Goal: Information Seeking & Learning: Learn about a topic

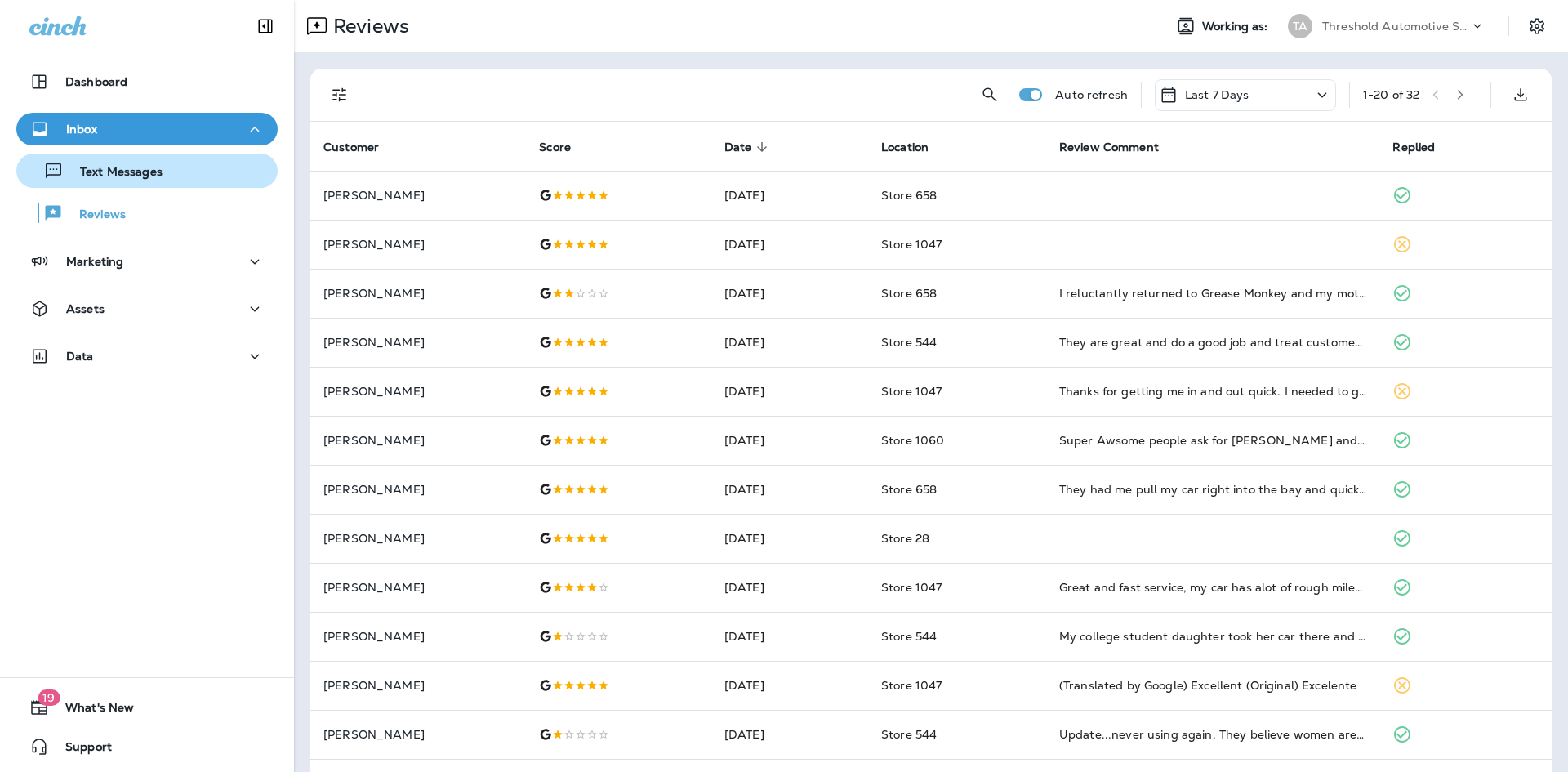
click at [151, 162] on div "Text Messages" at bounding box center [92, 170] width 140 height 25
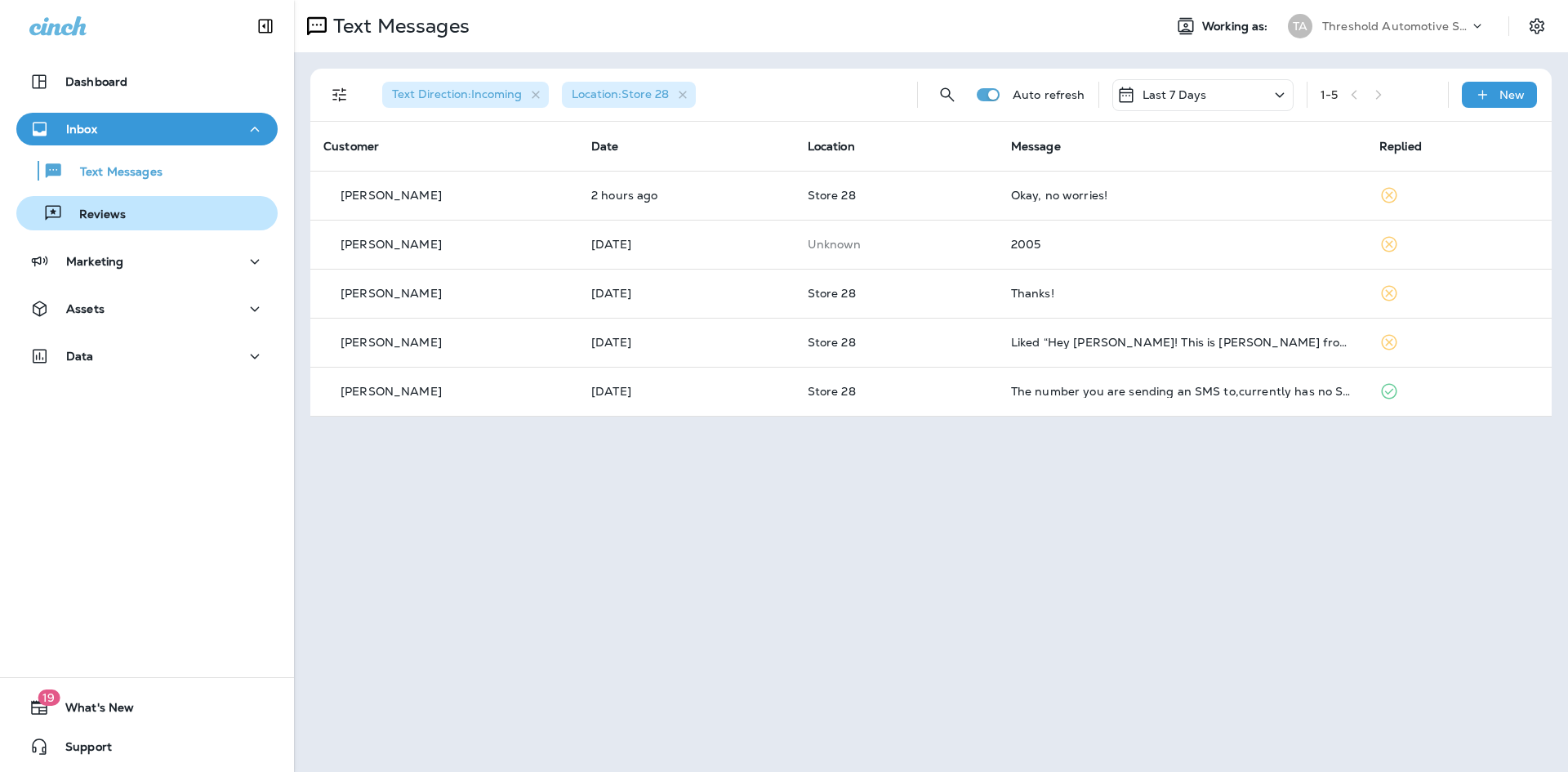
click at [143, 223] on div "Reviews" at bounding box center [146, 212] width 248 height 25
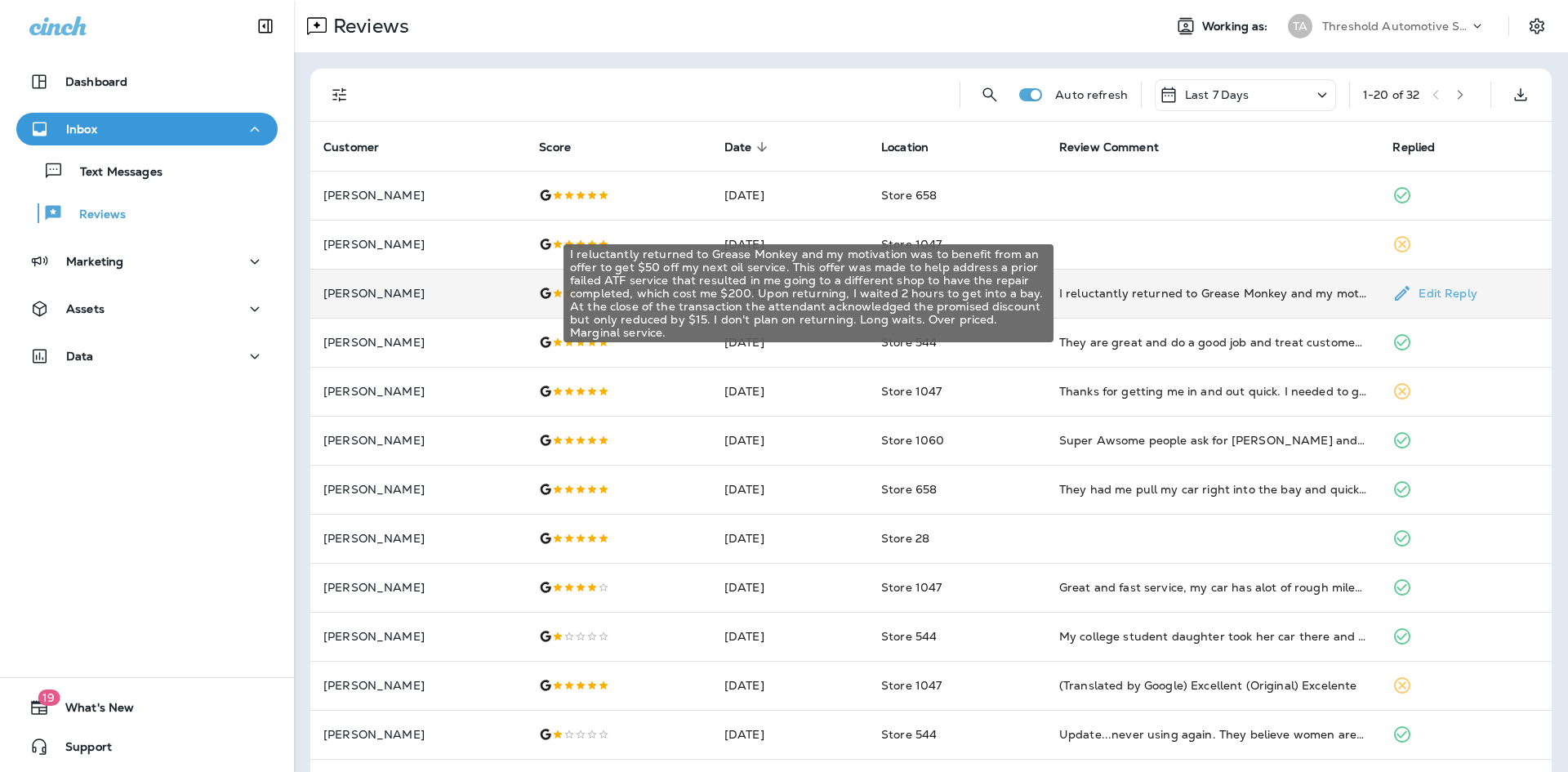
click at [1074, 290] on div "I reluctantly returned to Grease Monkey and my motivation was to benefit from a…" at bounding box center [1213, 293] width 308 height 16
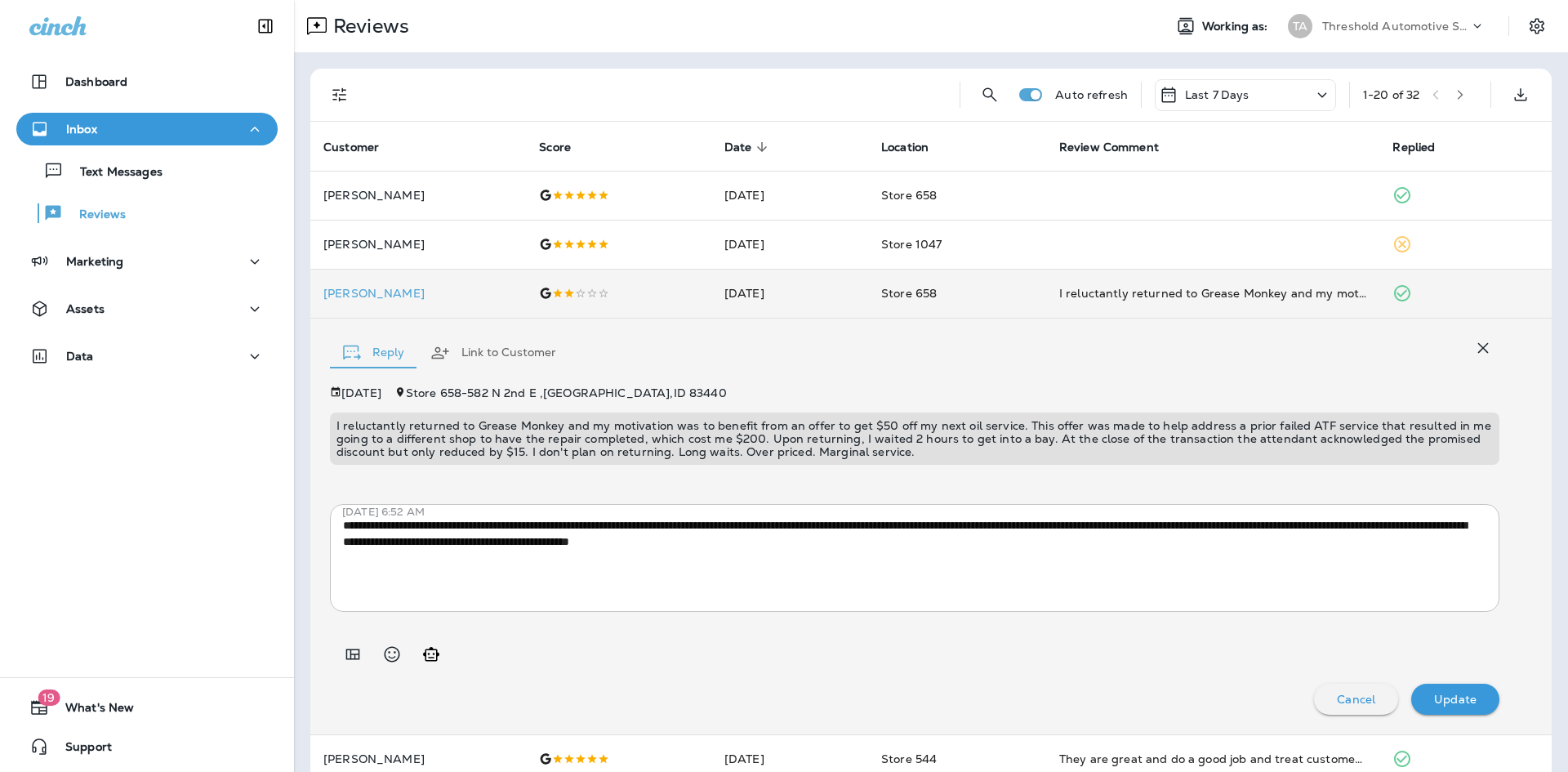
scroll to position [81, 0]
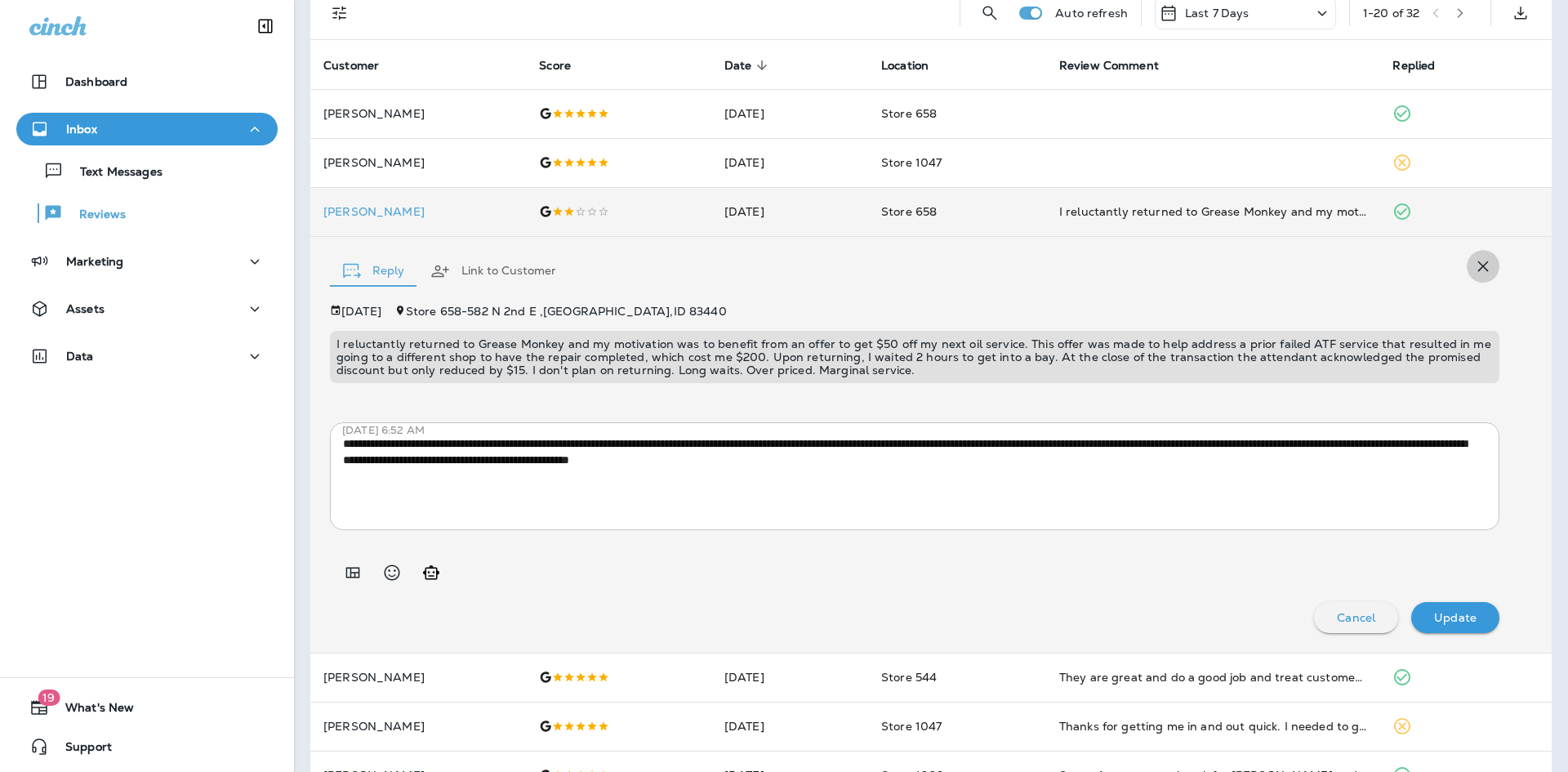
click at [1473, 274] on icon "button" at bounding box center [1482, 266] width 19 height 19
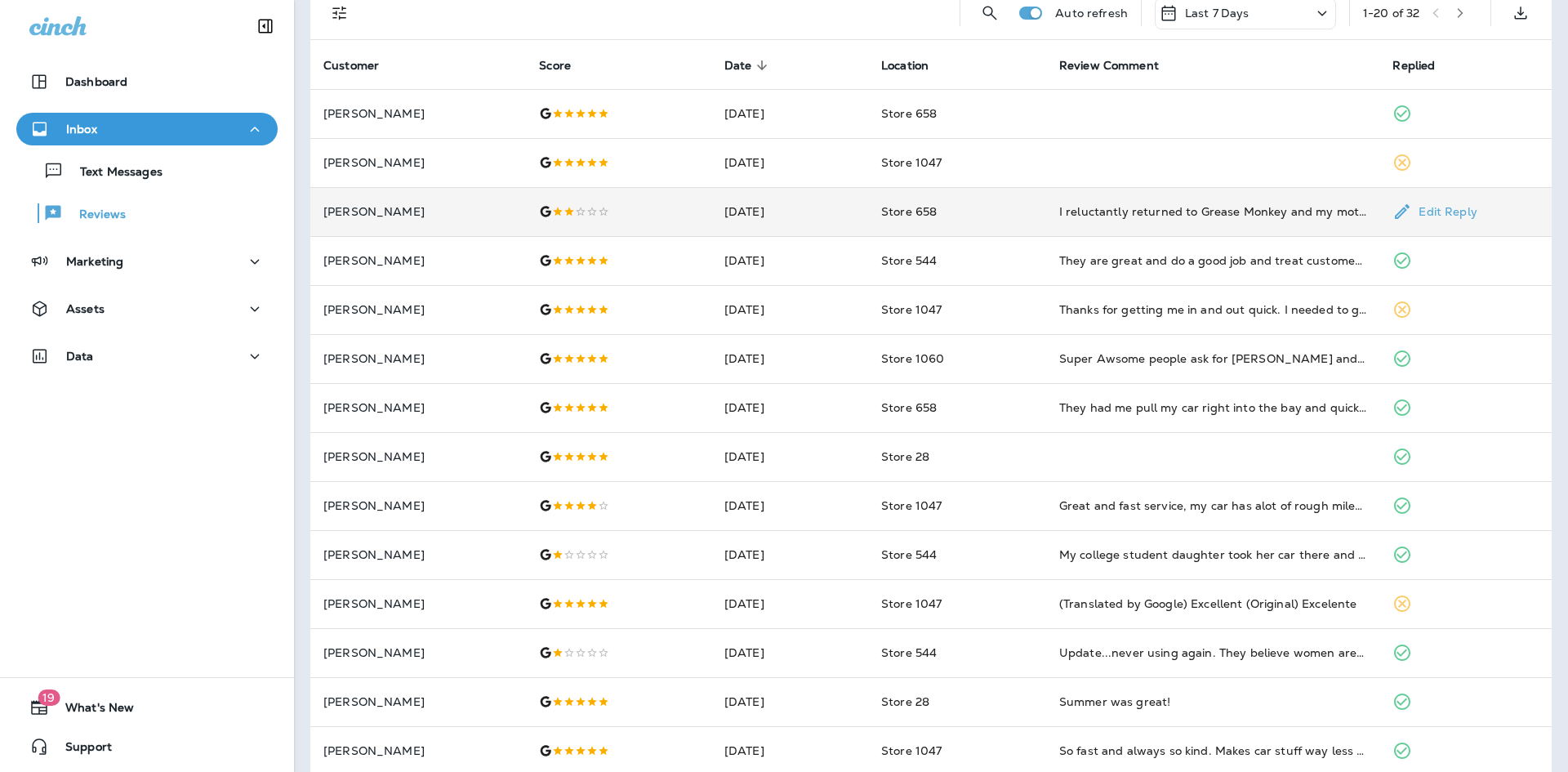
click at [336, 207] on p "[PERSON_NAME]" at bounding box center [418, 211] width 190 height 13
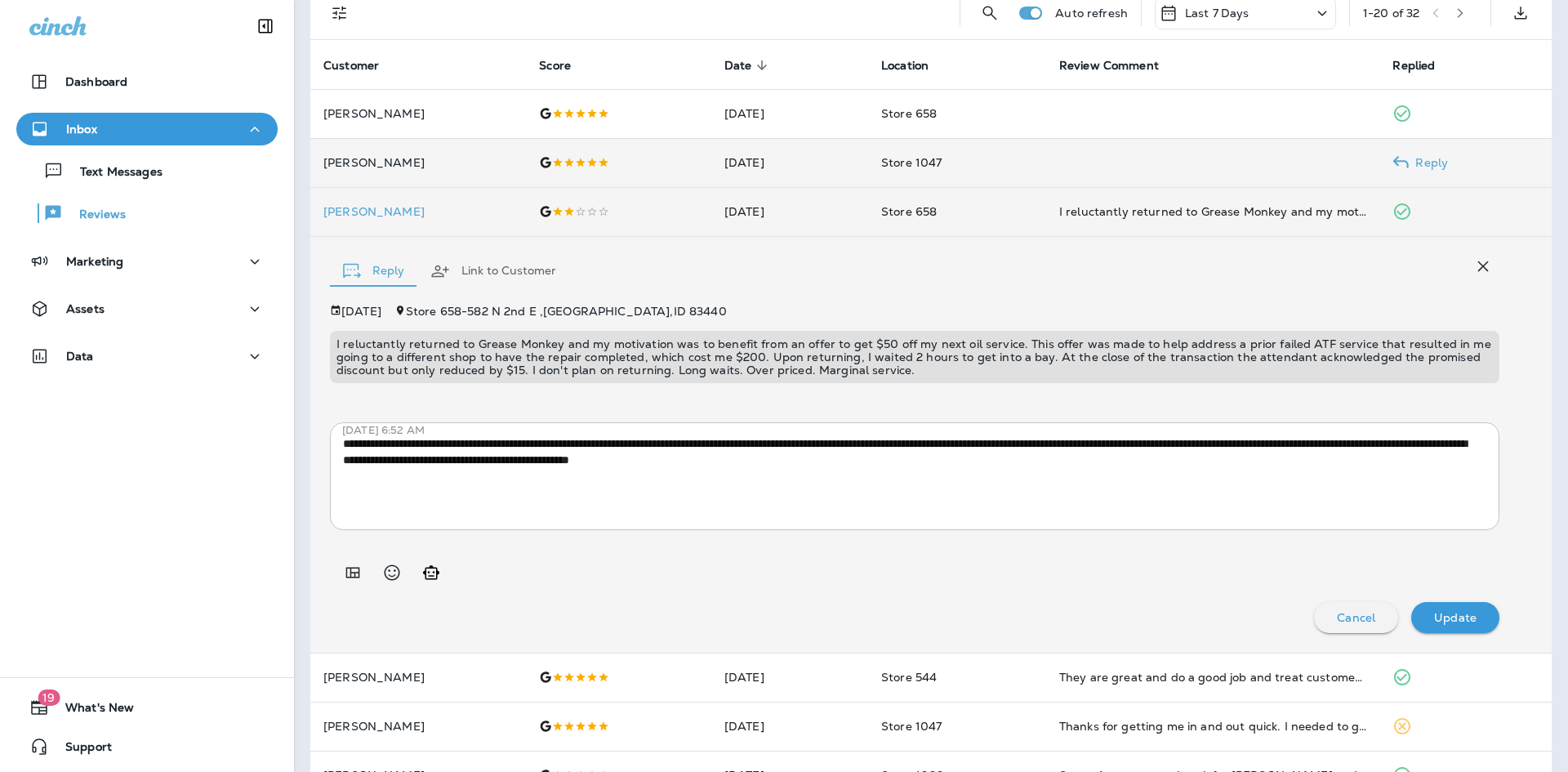
click at [400, 158] on p "[PERSON_NAME]" at bounding box center [418, 162] width 190 height 13
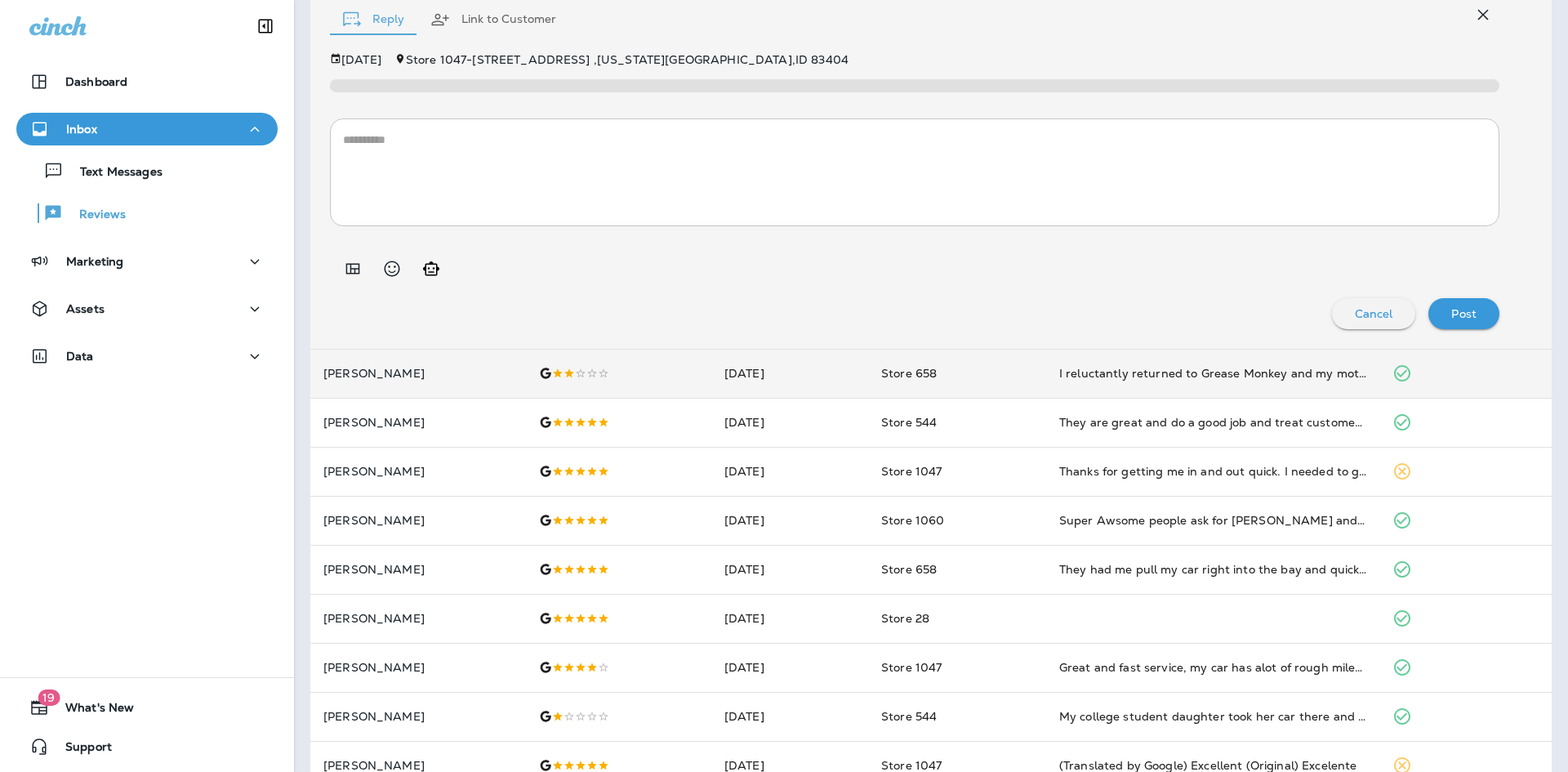
scroll to position [408, 0]
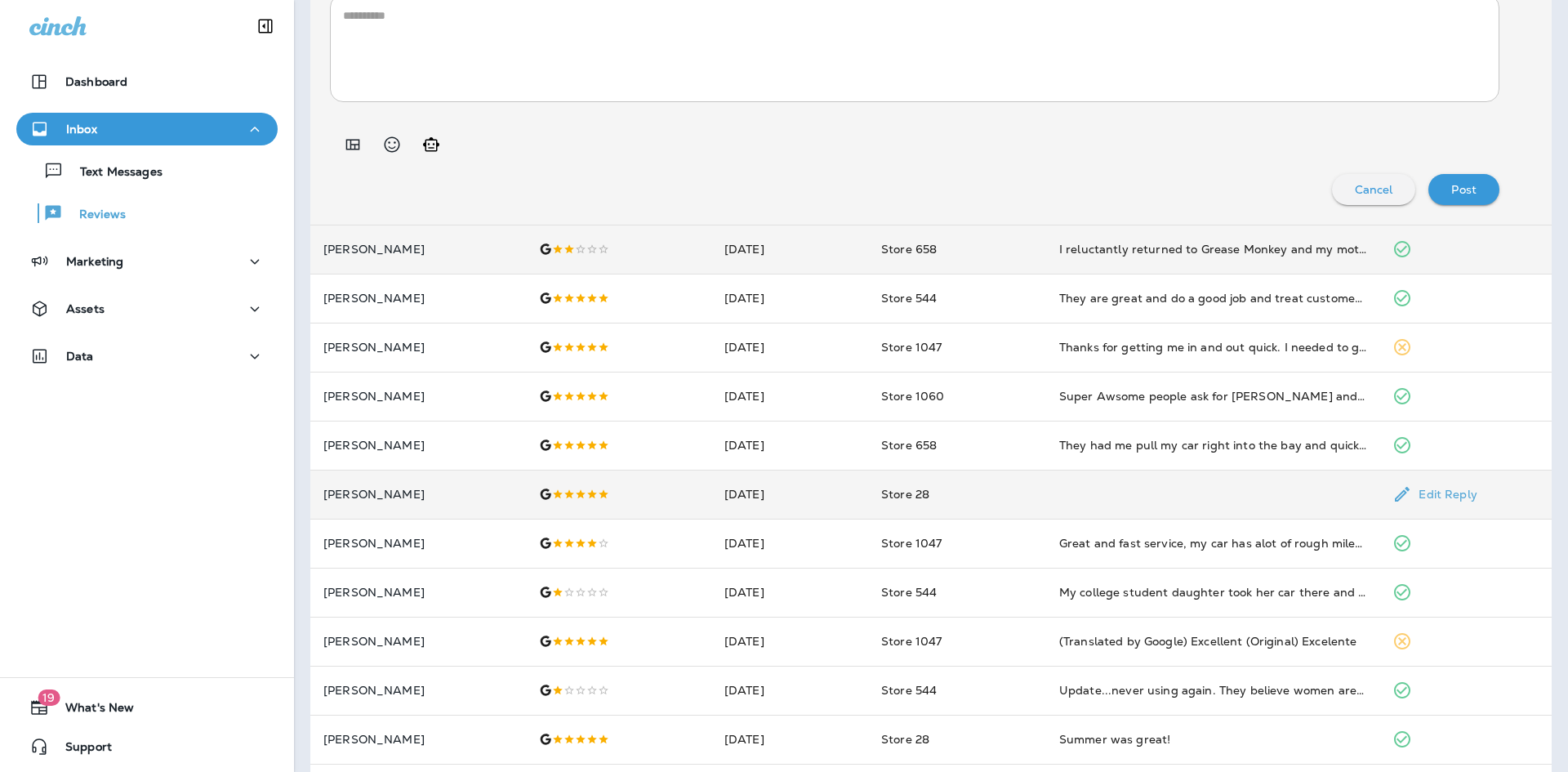
click at [356, 493] on p "[PERSON_NAME]" at bounding box center [418, 494] width 190 height 13
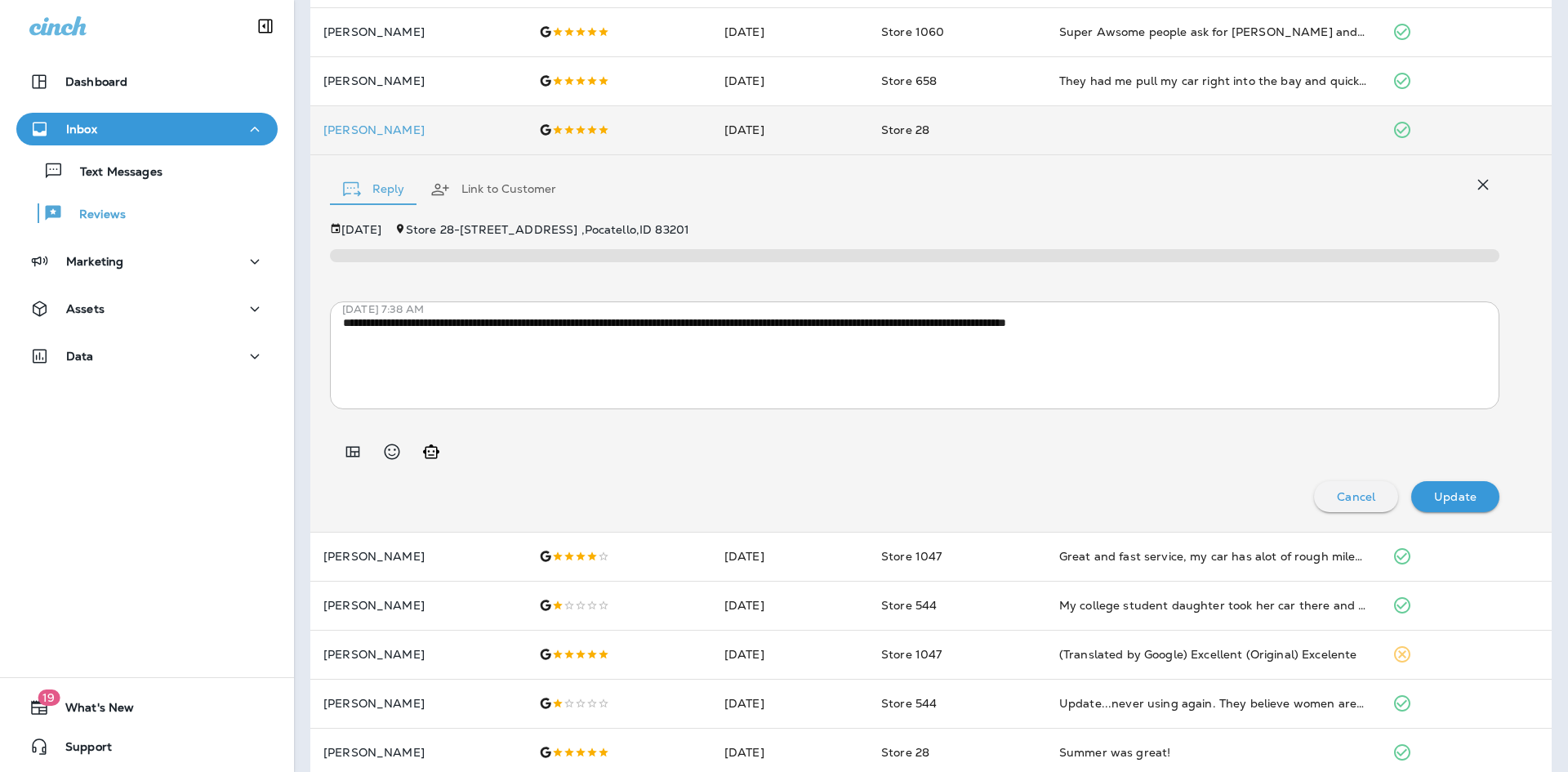
click at [1475, 185] on icon "button" at bounding box center [1482, 184] width 19 height 19
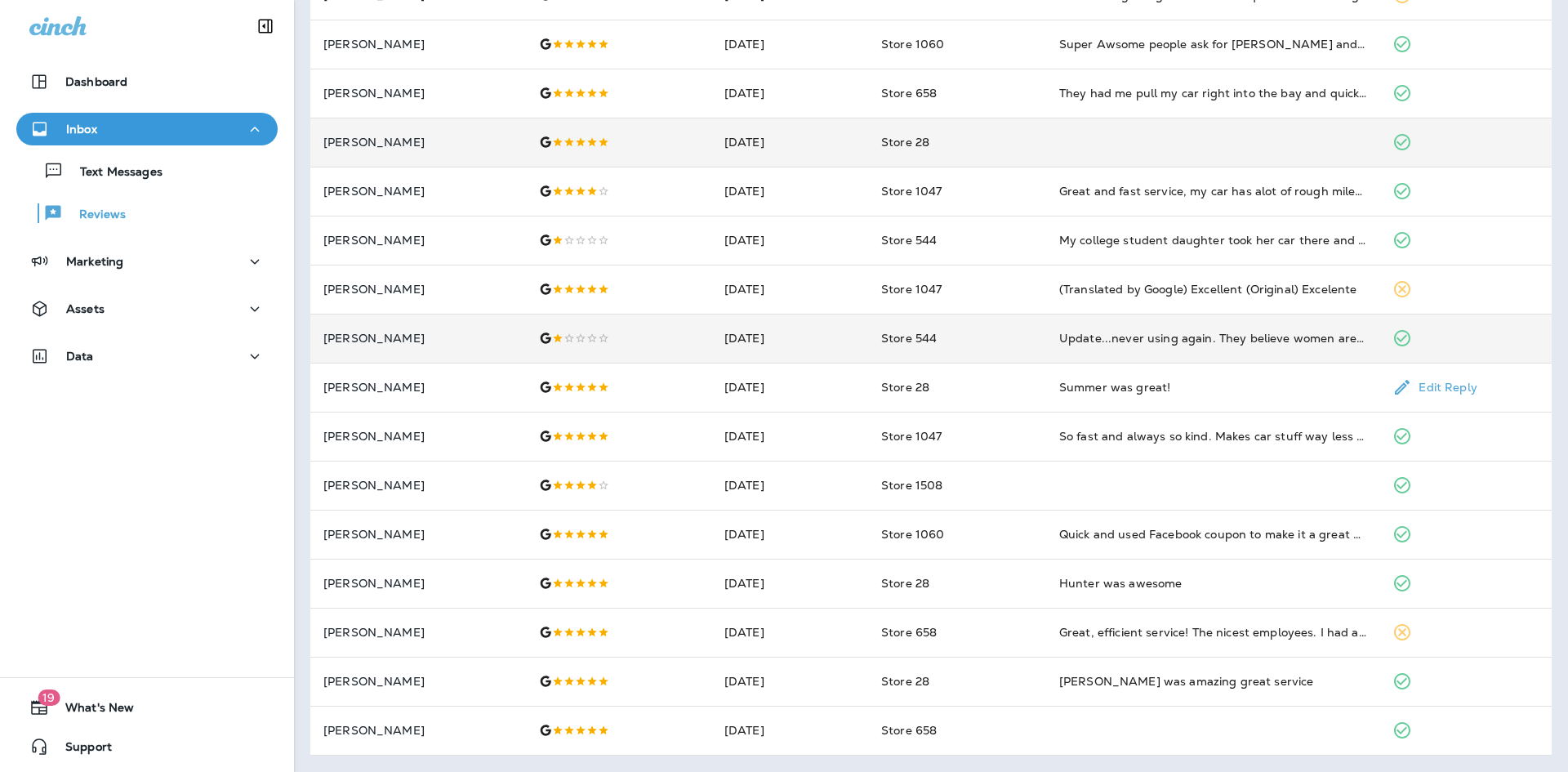
scroll to position [0, 0]
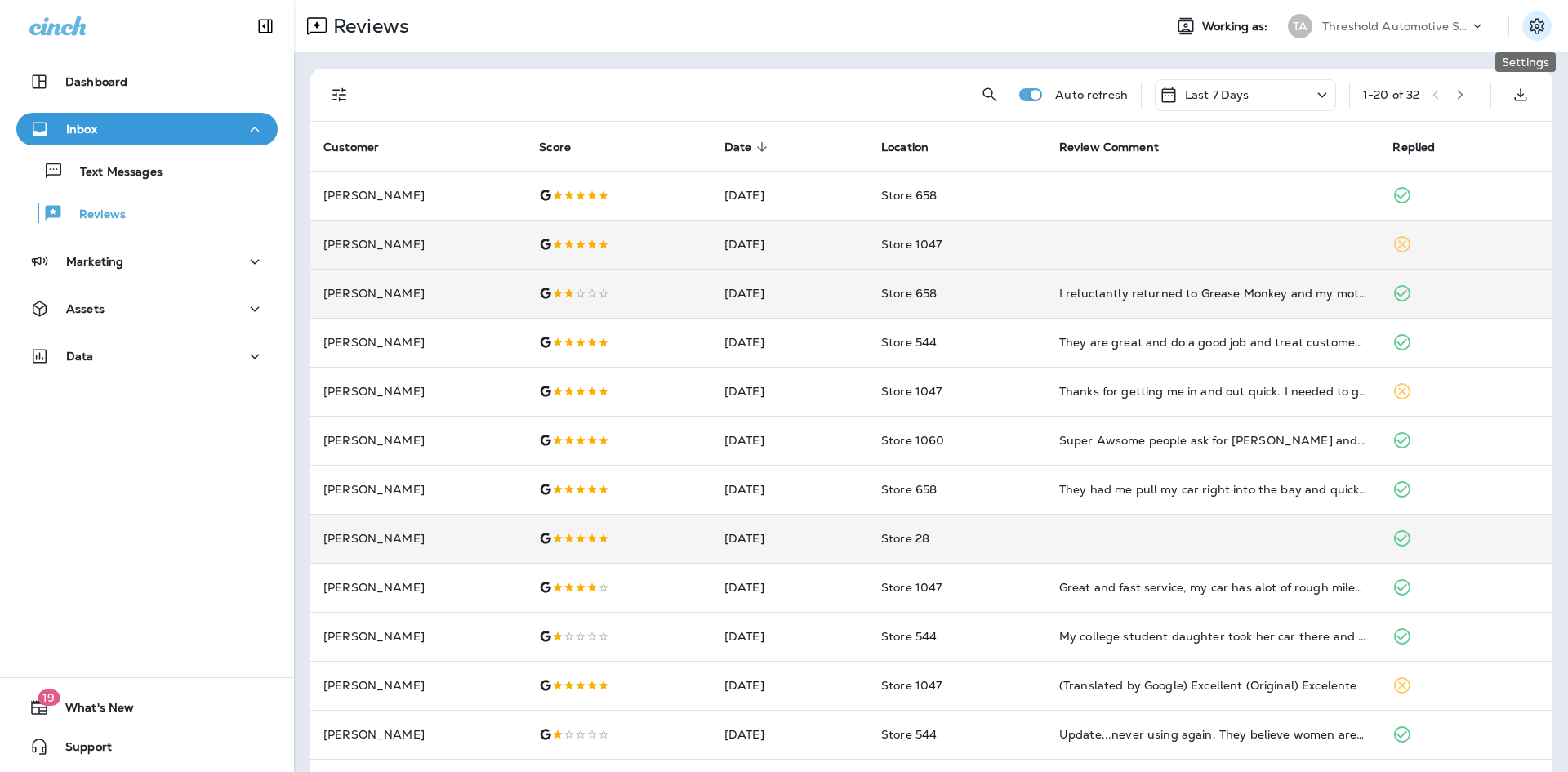
click at [1527, 29] on icon "Settings" at bounding box center [1537, 25] width 19 height 19
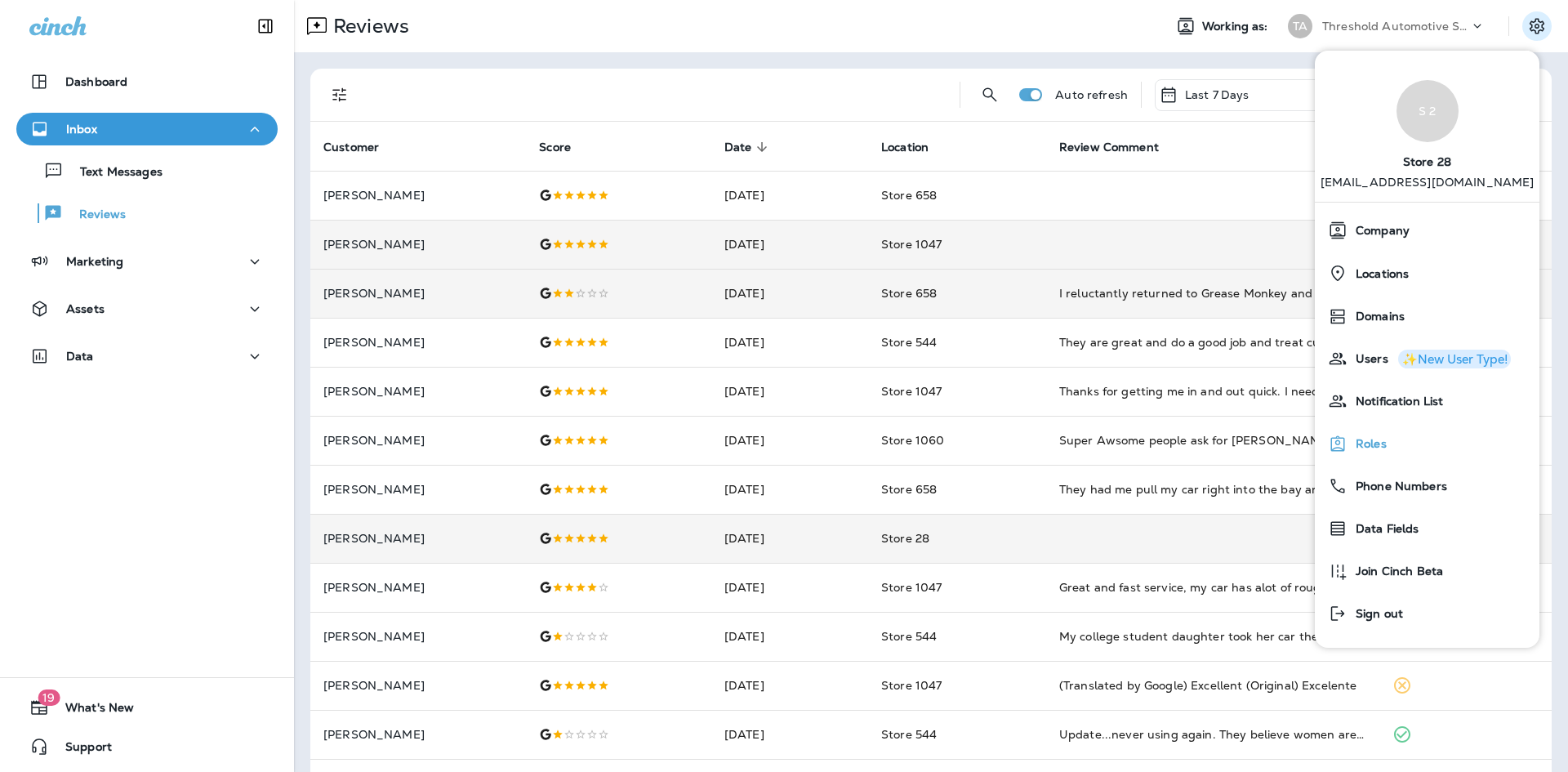
click at [1376, 448] on span "Roles" at bounding box center [1367, 444] width 39 height 14
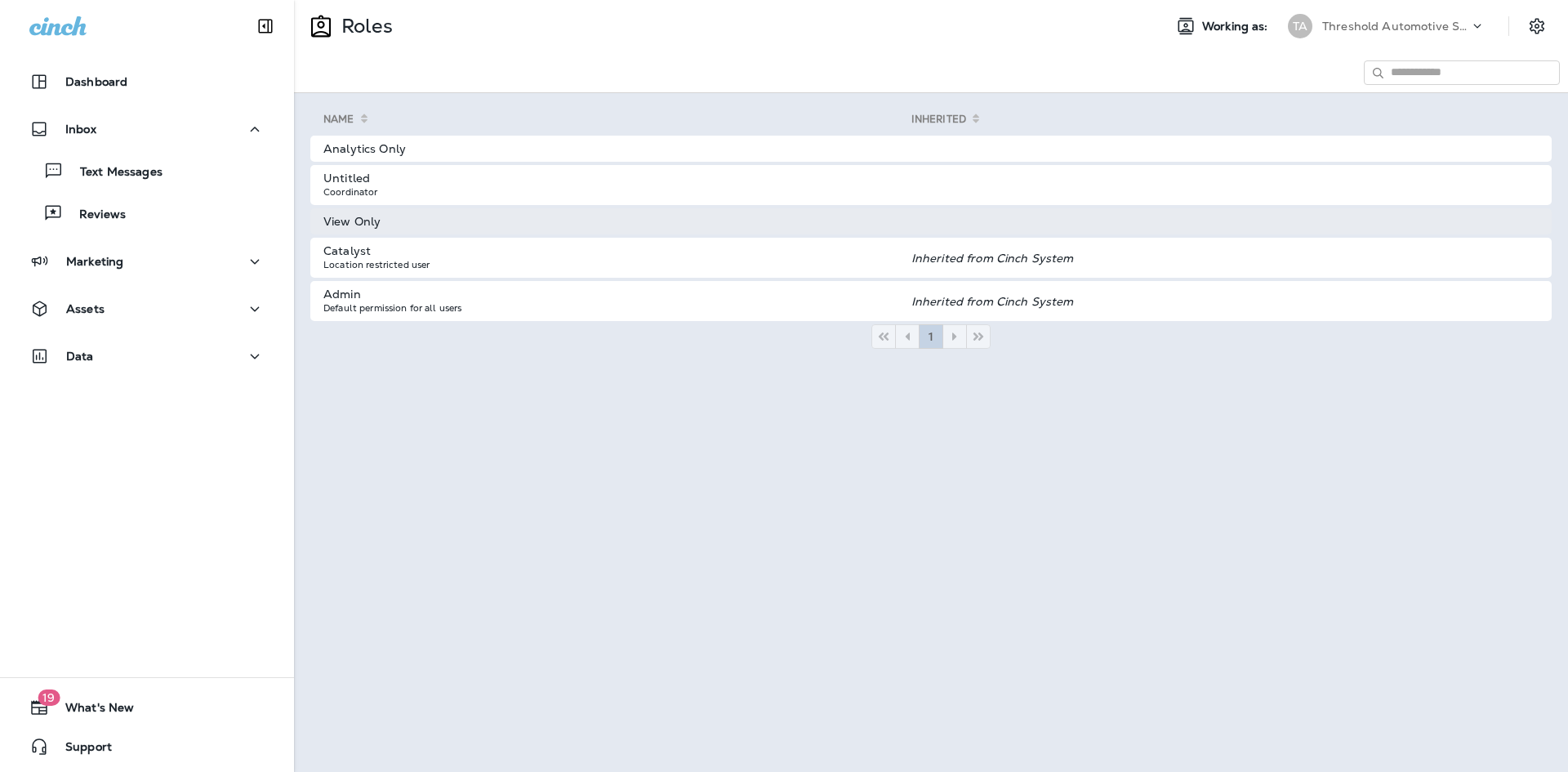
click at [463, 230] on td "View Only" at bounding box center [611, 221] width 601 height 26
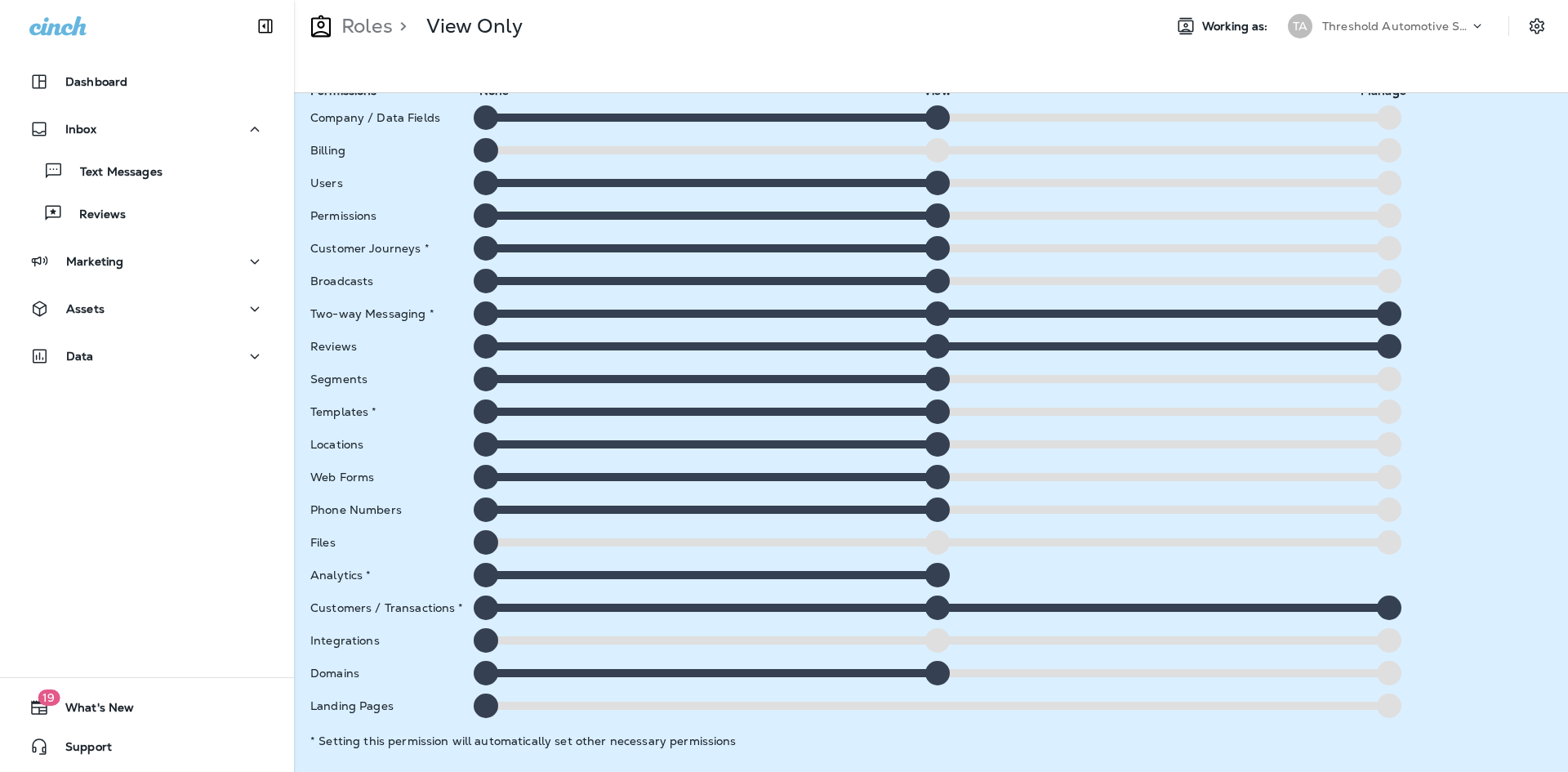
scroll to position [2, 0]
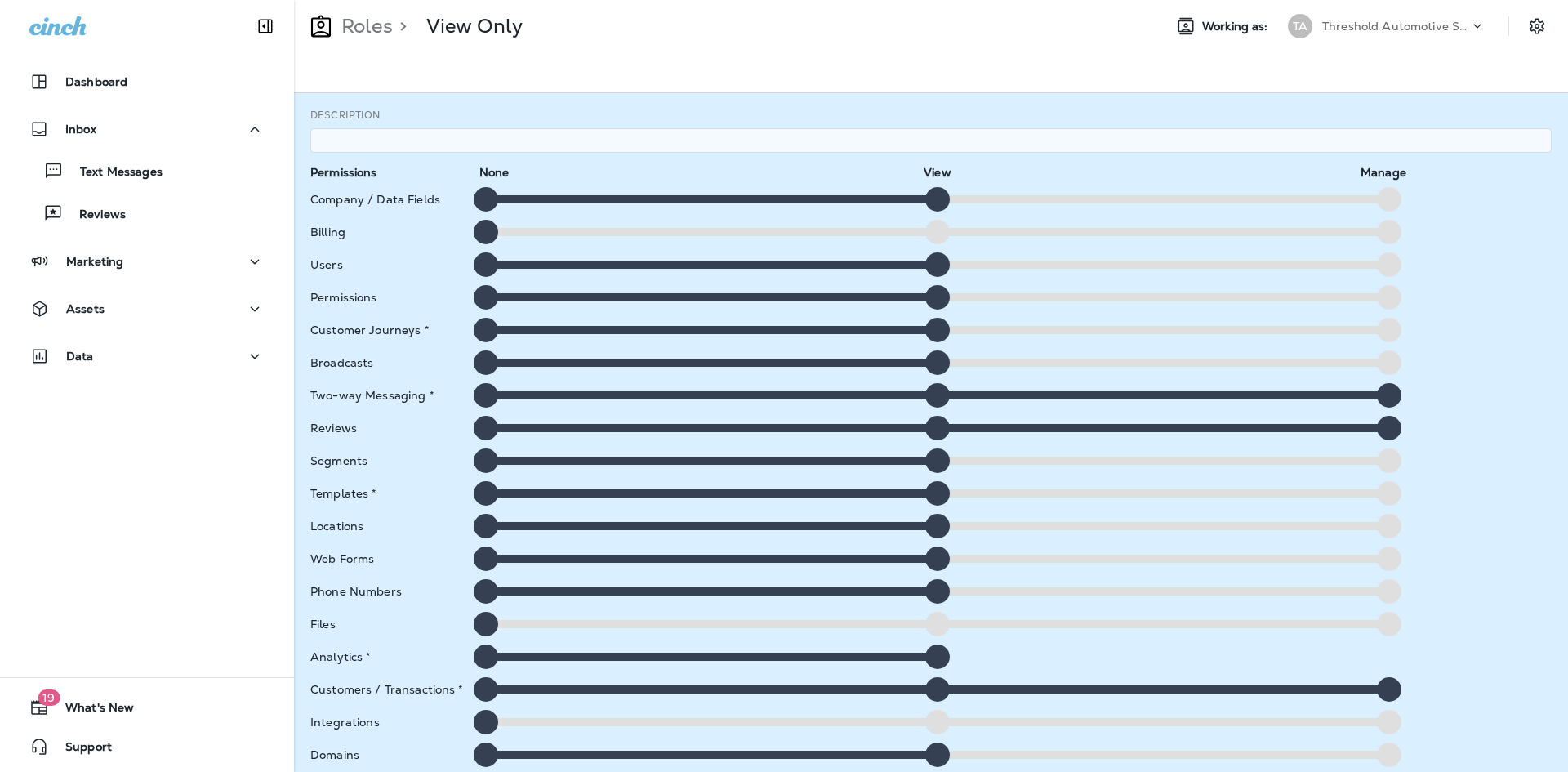
drag, startPoint x: 937, startPoint y: 196, endPoint x: 1439, endPoint y: 201, distance: 502.0
click at [1439, 201] on div "Company / Data Fields" at bounding box center [931, 199] width 1255 height 25
click at [1378, 197] on div at bounding box center [1389, 199] width 25 height 25
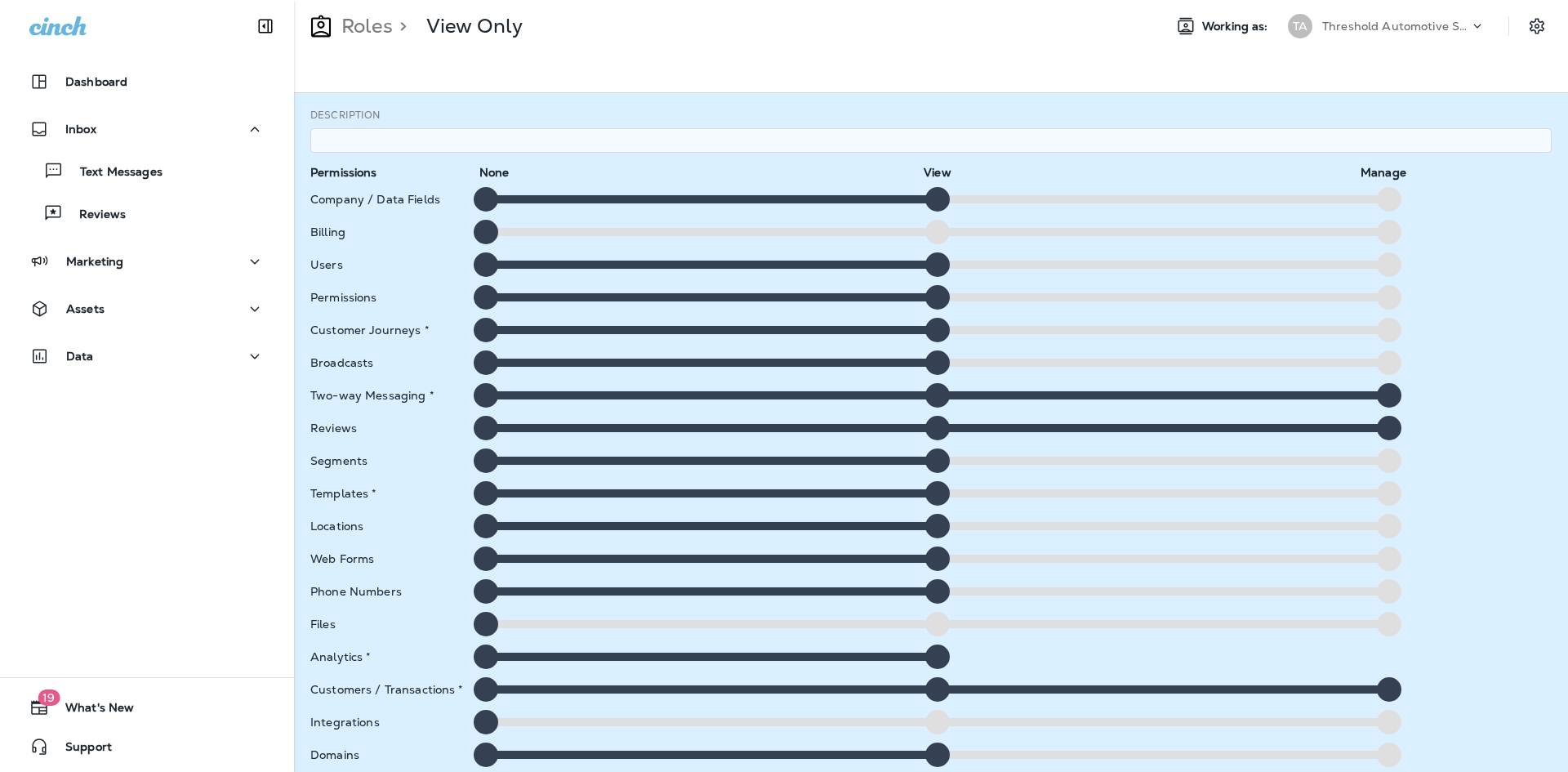
click at [1378, 197] on div at bounding box center [1389, 199] width 25 height 25
